Goal: Communication & Community: Participate in discussion

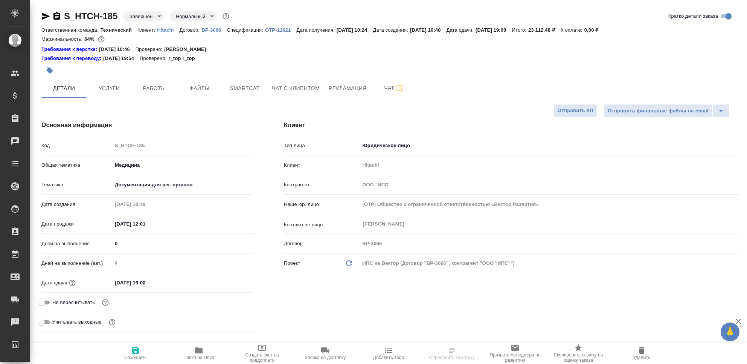
select select "RU"
type input "Сергеева Анастасия"
type input "Павлова Антонина a.pavlova"
click at [386, 89] on span "Чат" at bounding box center [394, 87] width 36 height 9
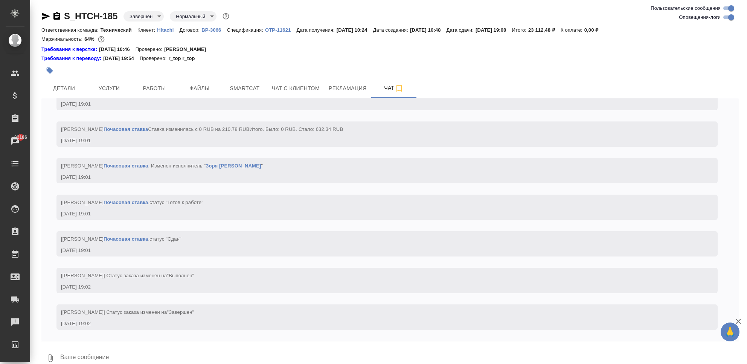
scroll to position [13807, 0]
click at [55, 91] on span "Детали" at bounding box center [64, 88] width 36 height 9
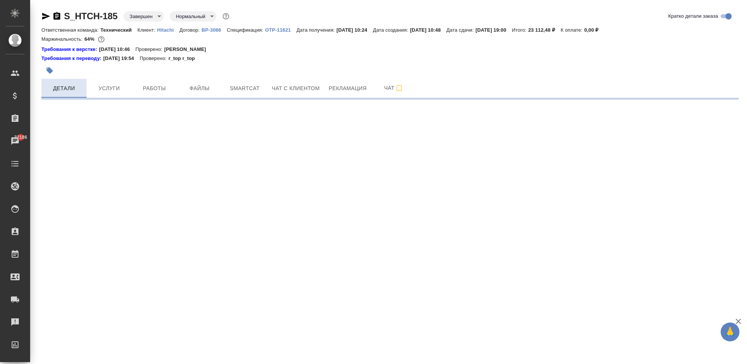
select select "RU"
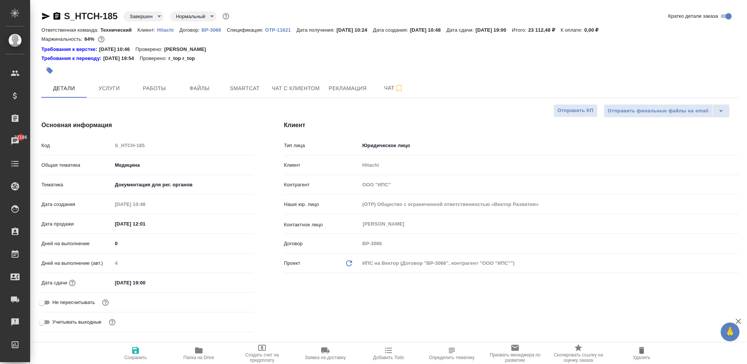
type textarea "x"
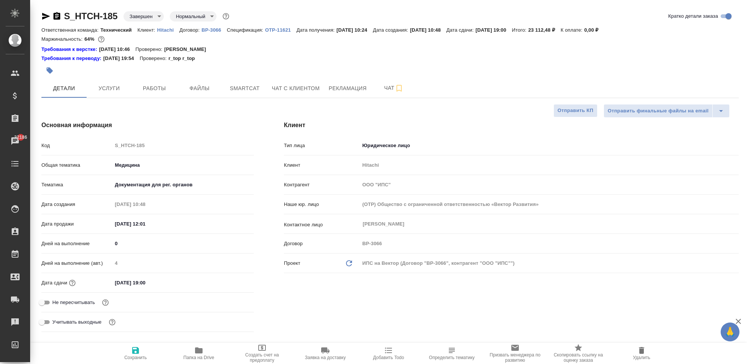
type textarea "x"
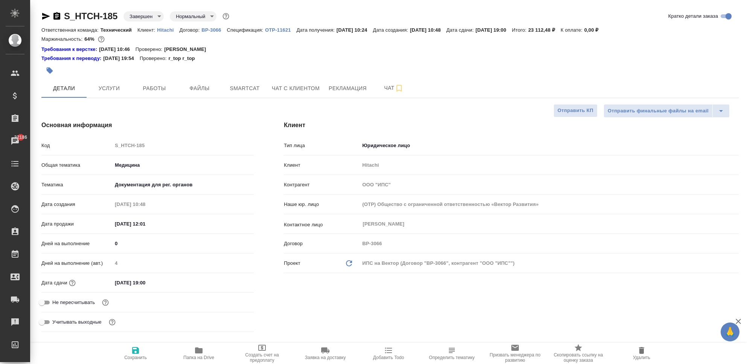
type textarea "x"
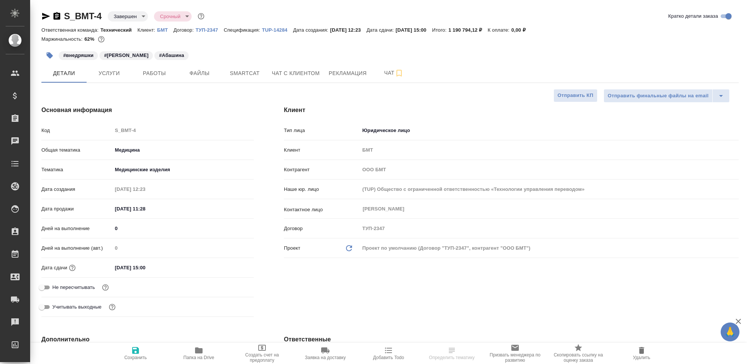
select select "RU"
click at [383, 73] on span "Чат" at bounding box center [394, 72] width 36 height 9
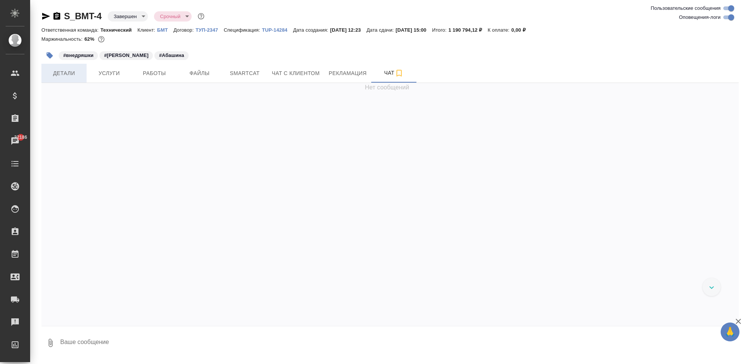
click at [60, 76] on span "Детали" at bounding box center [64, 73] width 36 height 9
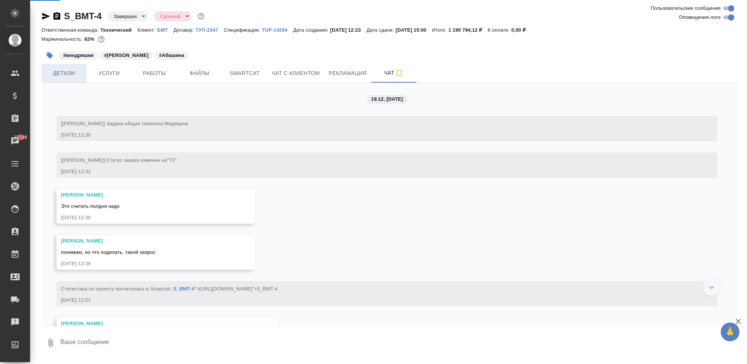
click at [60, 73] on span "Детали" at bounding box center [64, 73] width 36 height 9
click at [385, 77] on span "Чат" at bounding box center [394, 72] width 36 height 9
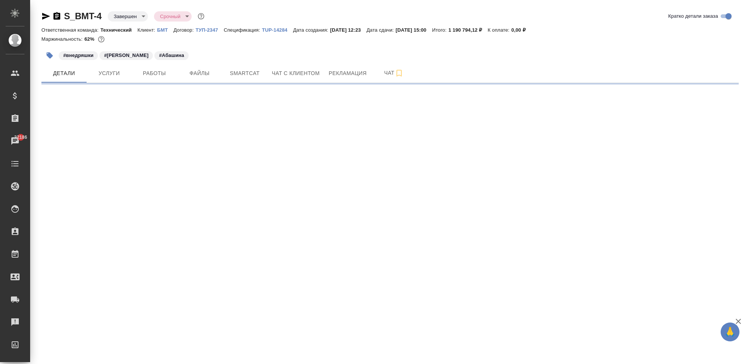
select select "RU"
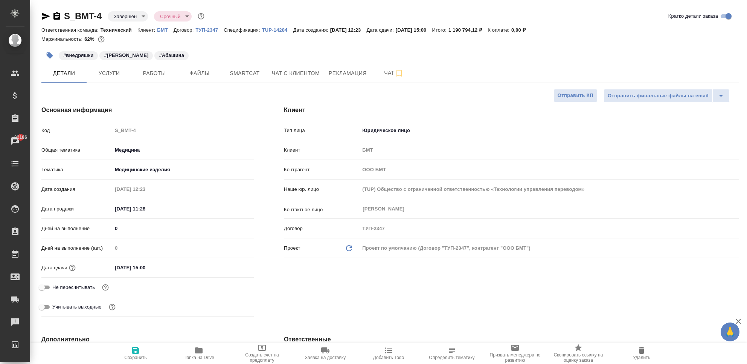
type textarea "x"
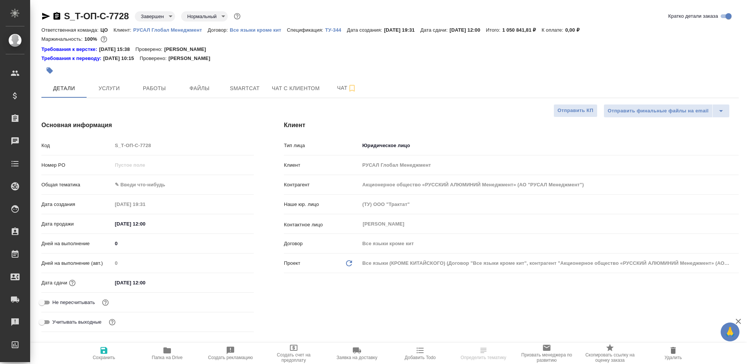
select select "RU"
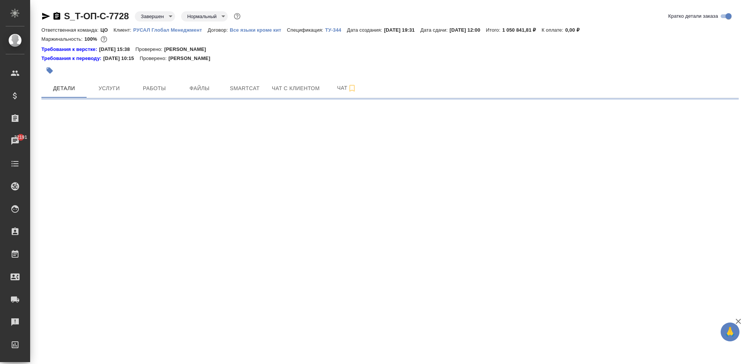
select select "RU"
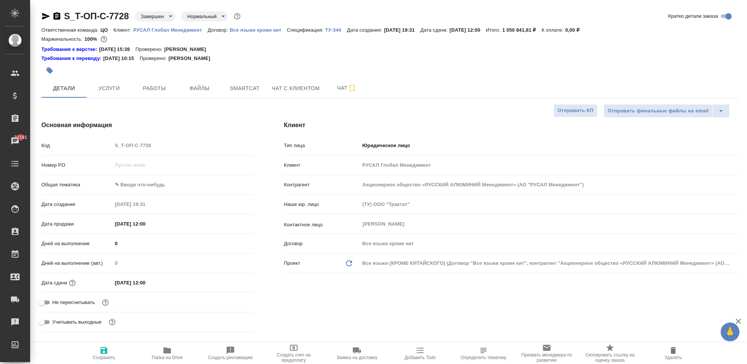
type textarea "x"
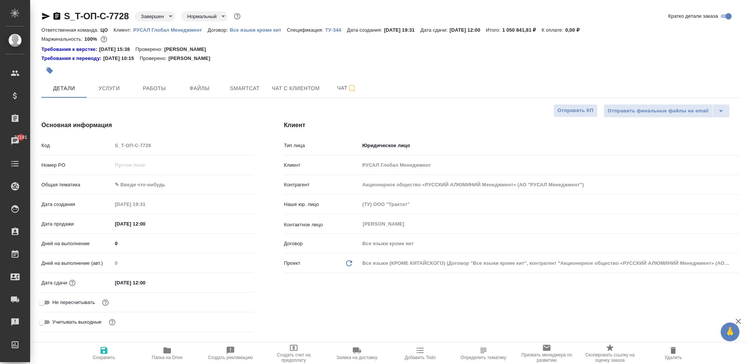
type textarea "x"
click at [171, 15] on body "🙏 .cls-1 fill:#fff; AWATERA Chekhalkova Anastasia Клиенты Спецификации Заказы 3…" at bounding box center [373, 212] width 747 height 424
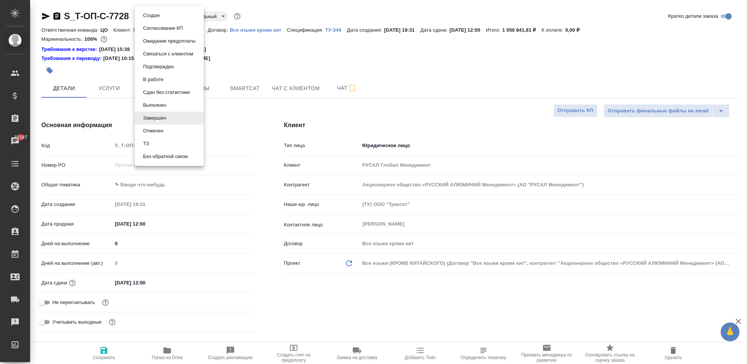
type textarea "x"
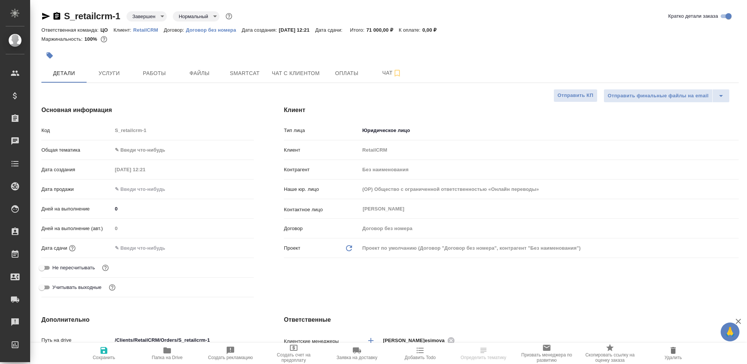
select select "RU"
click at [382, 75] on span "Чат" at bounding box center [392, 72] width 36 height 9
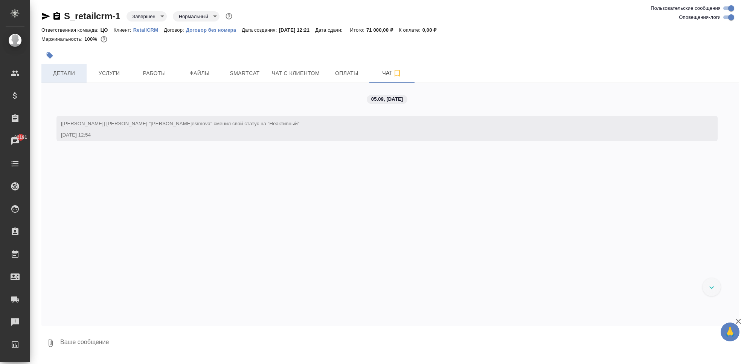
click at [63, 64] on button "Детали" at bounding box center [63, 73] width 45 height 19
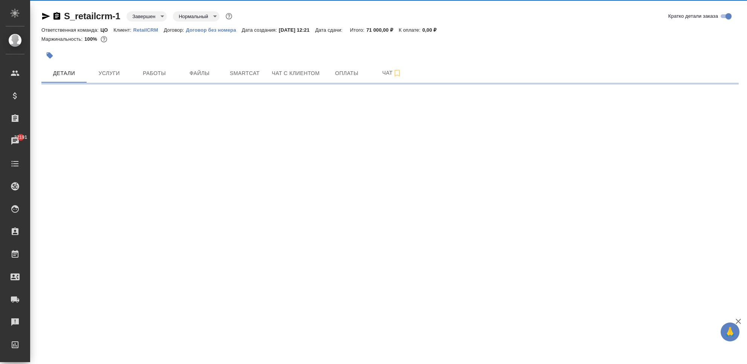
select select "RU"
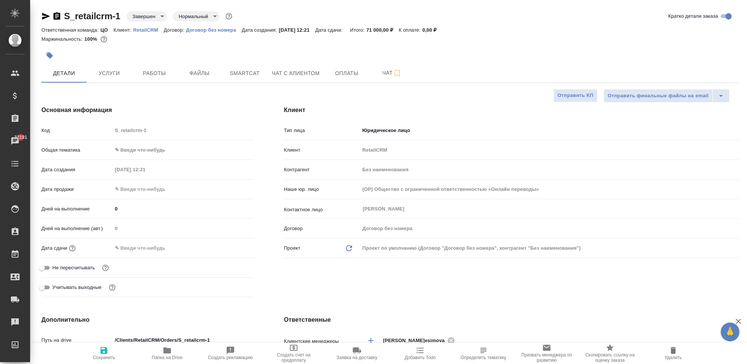
type textarea "x"
click at [47, 16] on icon "button" at bounding box center [46, 16] width 8 height 7
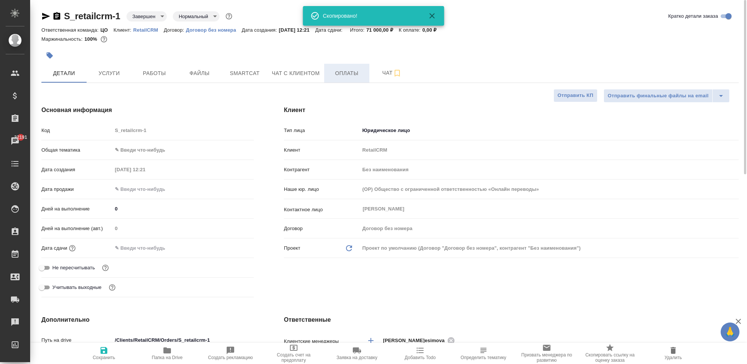
click at [357, 67] on button "Оплаты" at bounding box center [346, 73] width 45 height 19
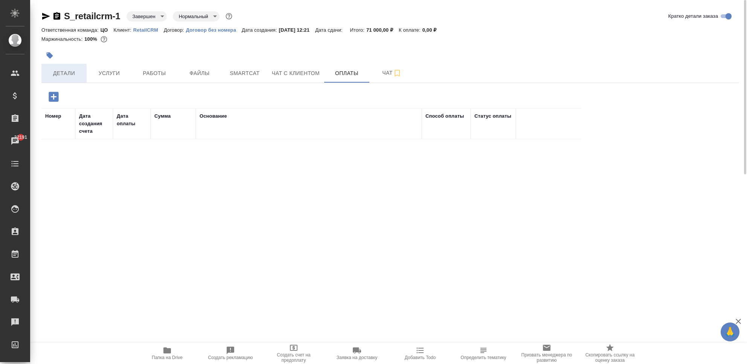
click at [70, 70] on span "Детали" at bounding box center [64, 73] width 36 height 9
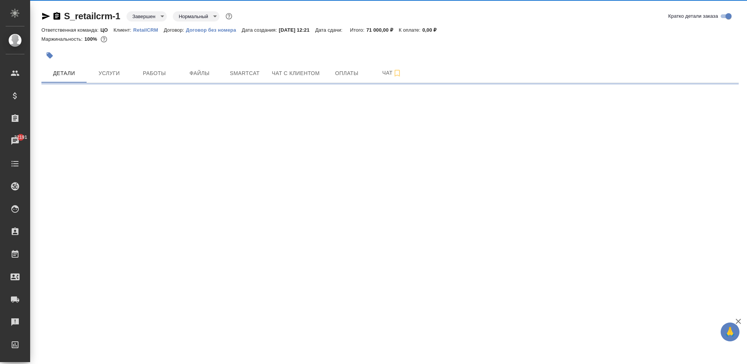
select select "RU"
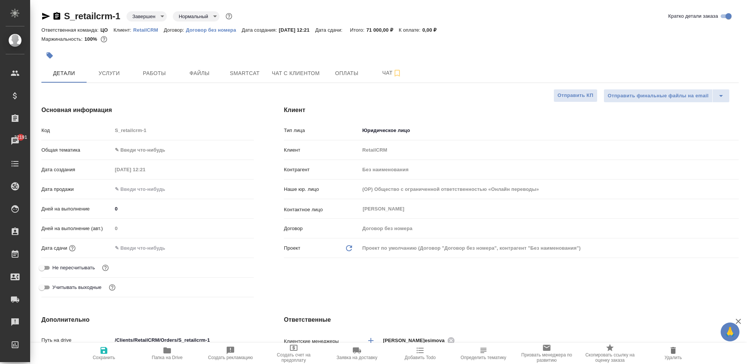
type textarea "x"
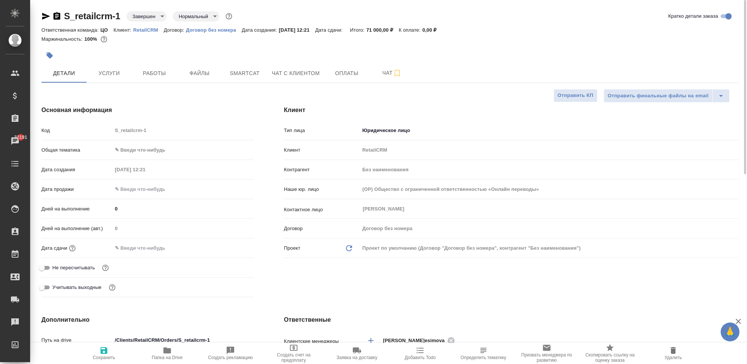
type textarea "x"
click at [163, 71] on span "Работы" at bounding box center [154, 73] width 36 height 9
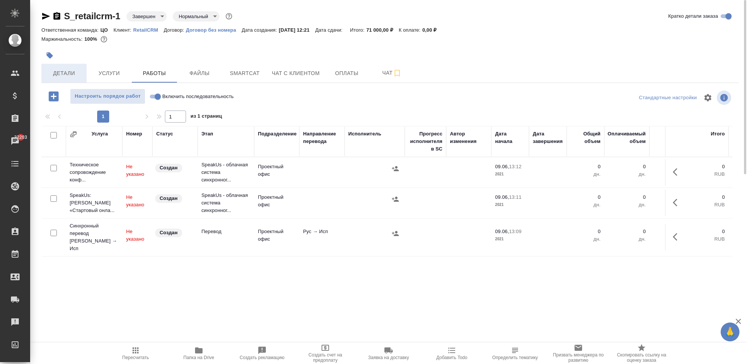
click at [72, 78] on button "Детали" at bounding box center [63, 73] width 45 height 19
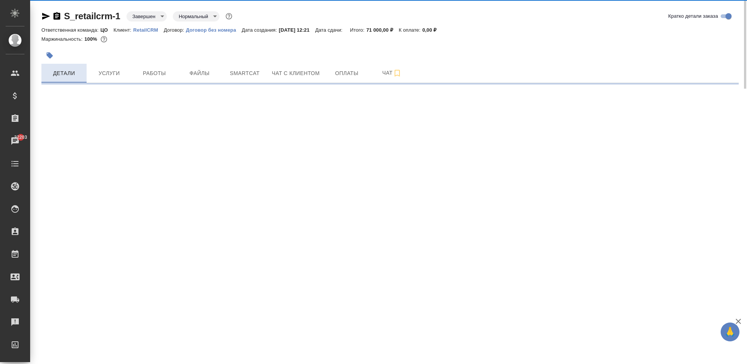
select select "RU"
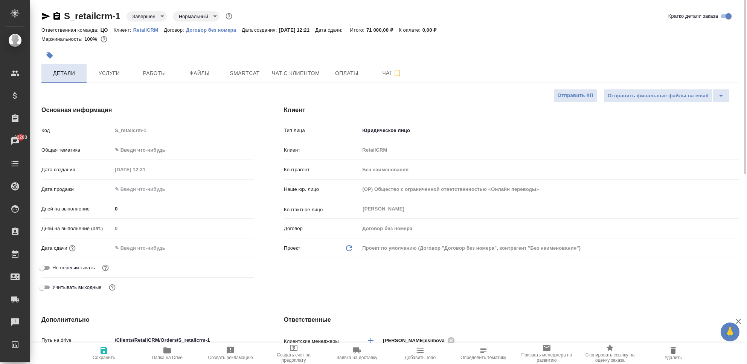
type textarea "x"
click at [382, 73] on span "Чат" at bounding box center [392, 72] width 36 height 9
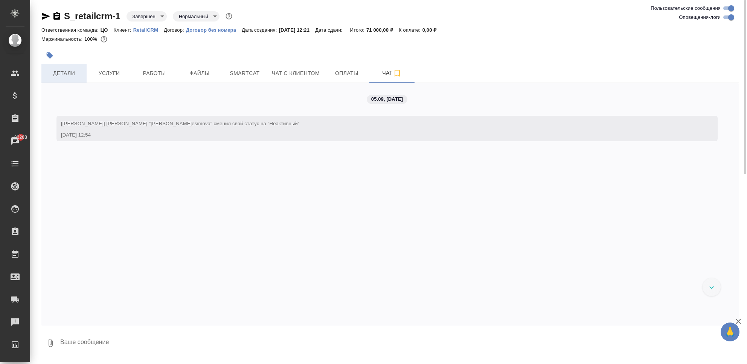
click at [53, 75] on span "Детали" at bounding box center [64, 73] width 36 height 9
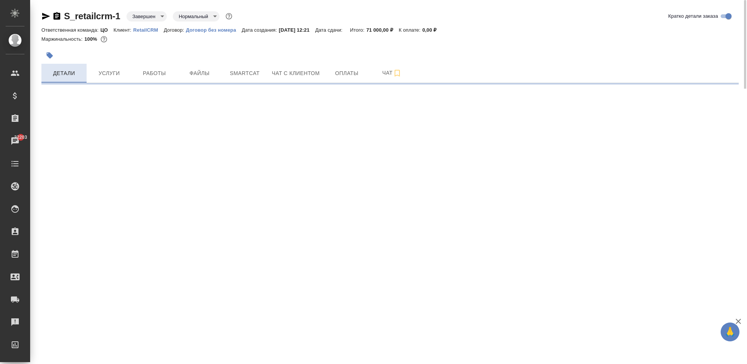
select select "RU"
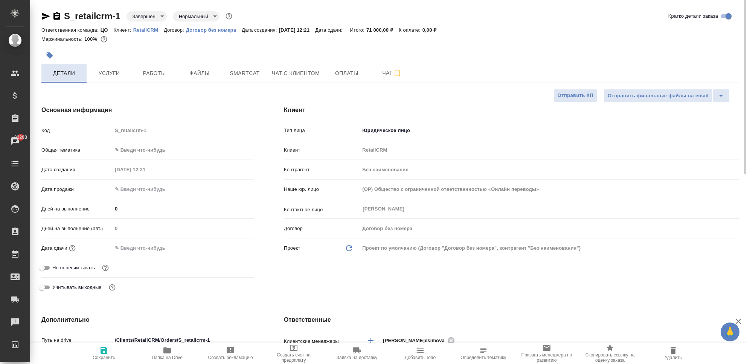
type textarea "x"
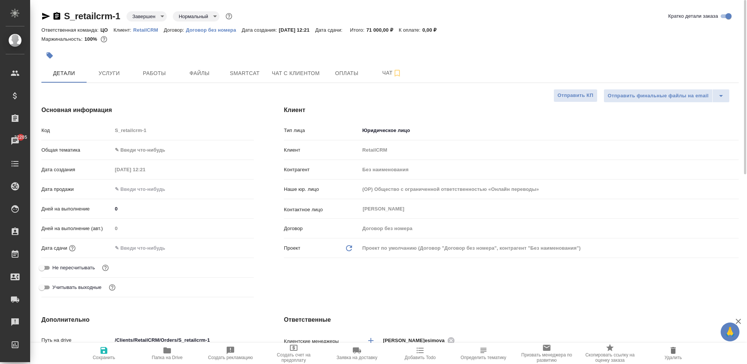
type textarea "x"
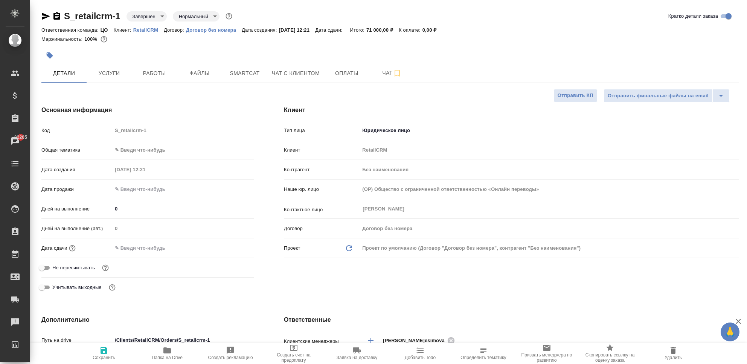
type textarea "x"
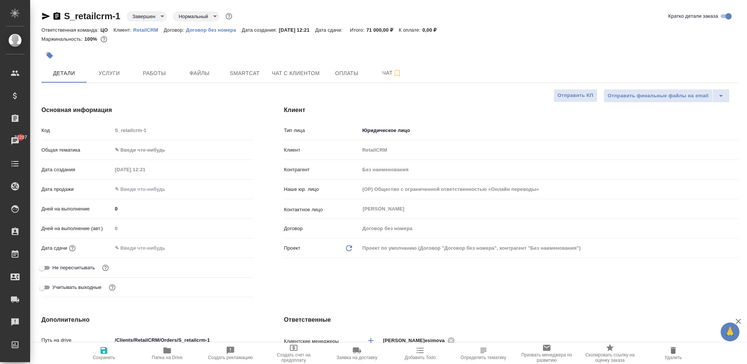
type textarea "x"
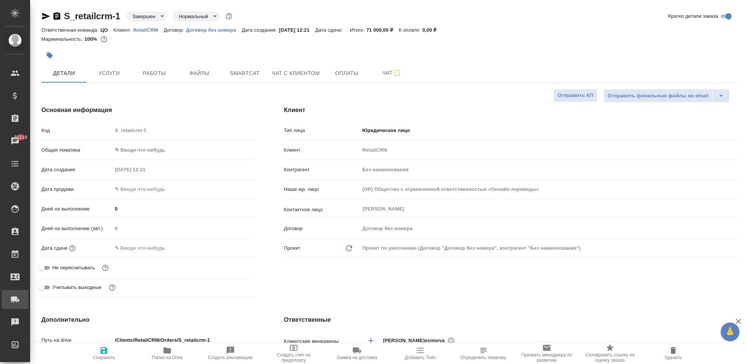
type textarea "x"
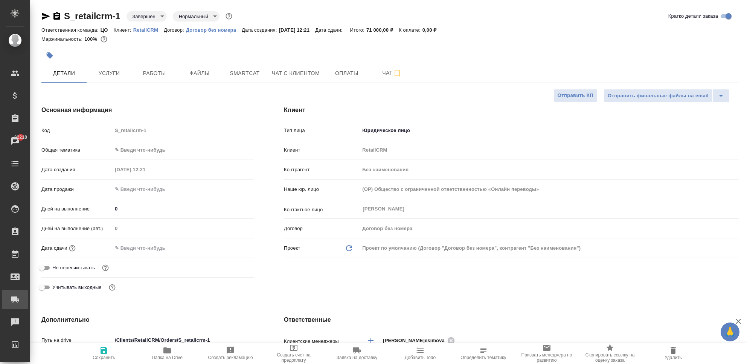
type textarea "x"
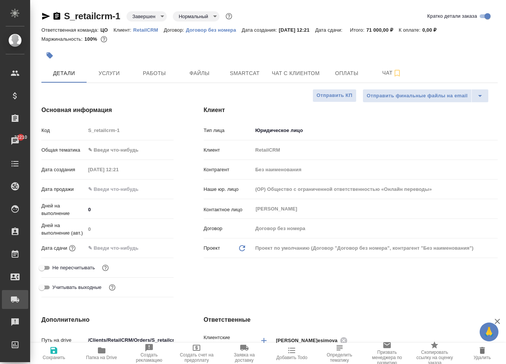
type textarea "x"
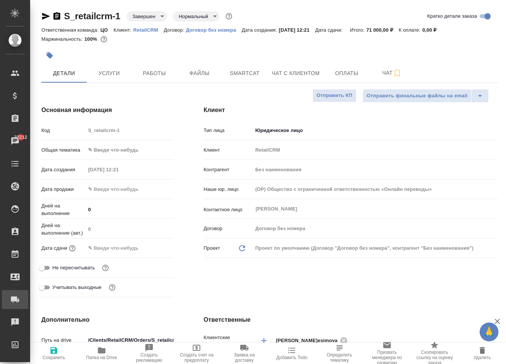
type textarea "x"
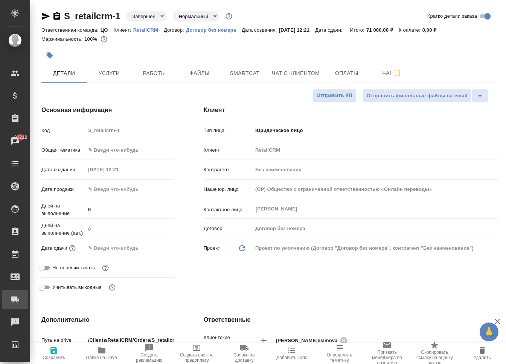
type textarea "x"
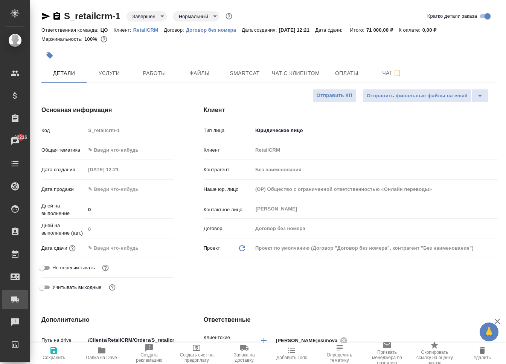
type textarea "x"
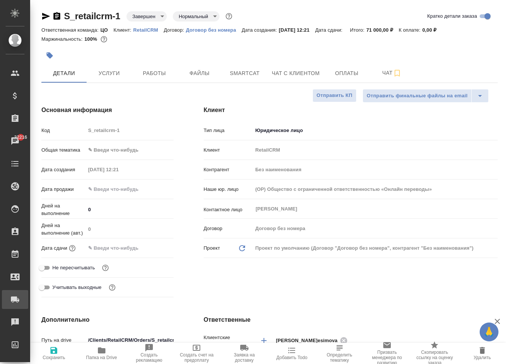
type textarea "x"
